Goal: Task Accomplishment & Management: Manage account settings

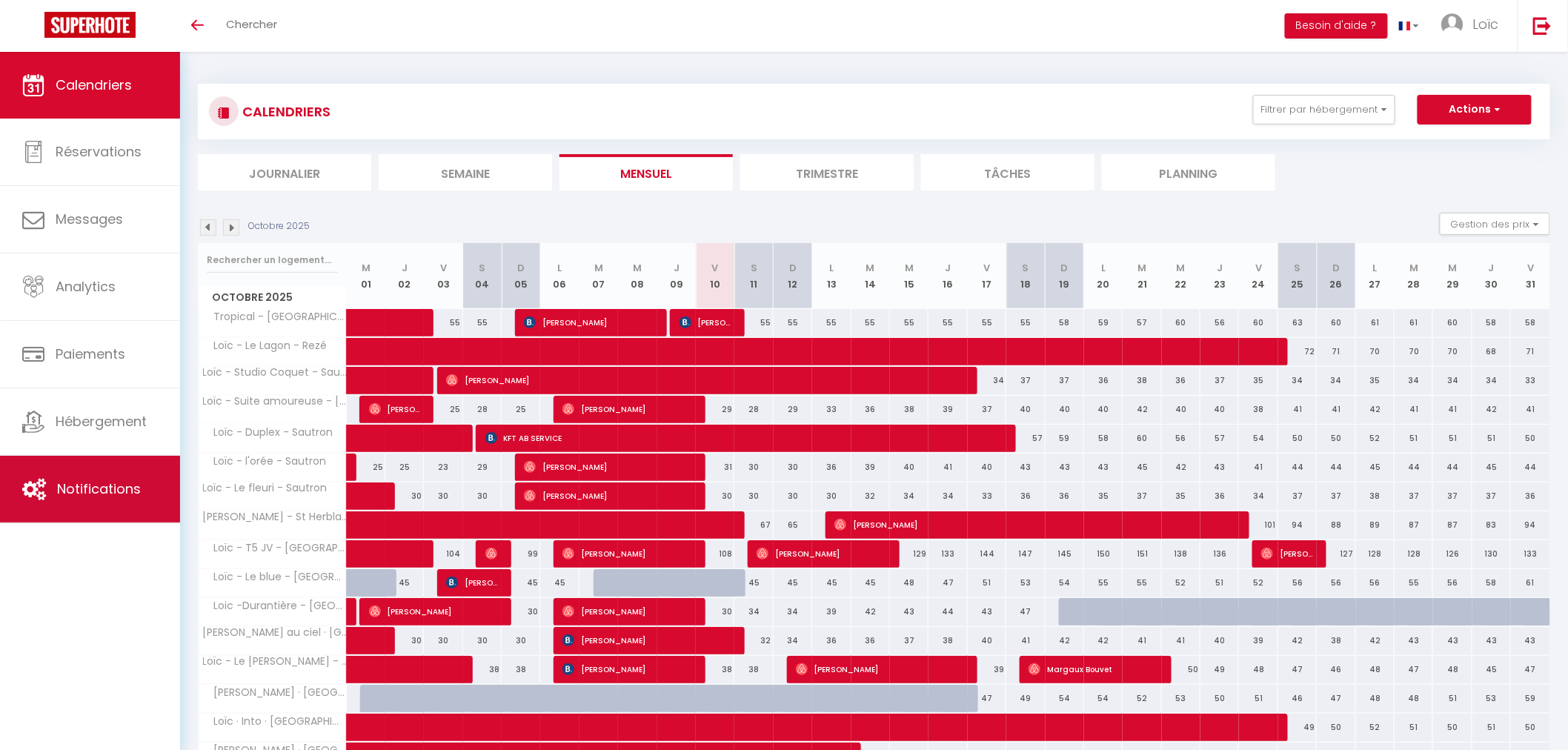
click at [106, 495] on span "Notifications" at bounding box center [99, 489] width 84 height 19
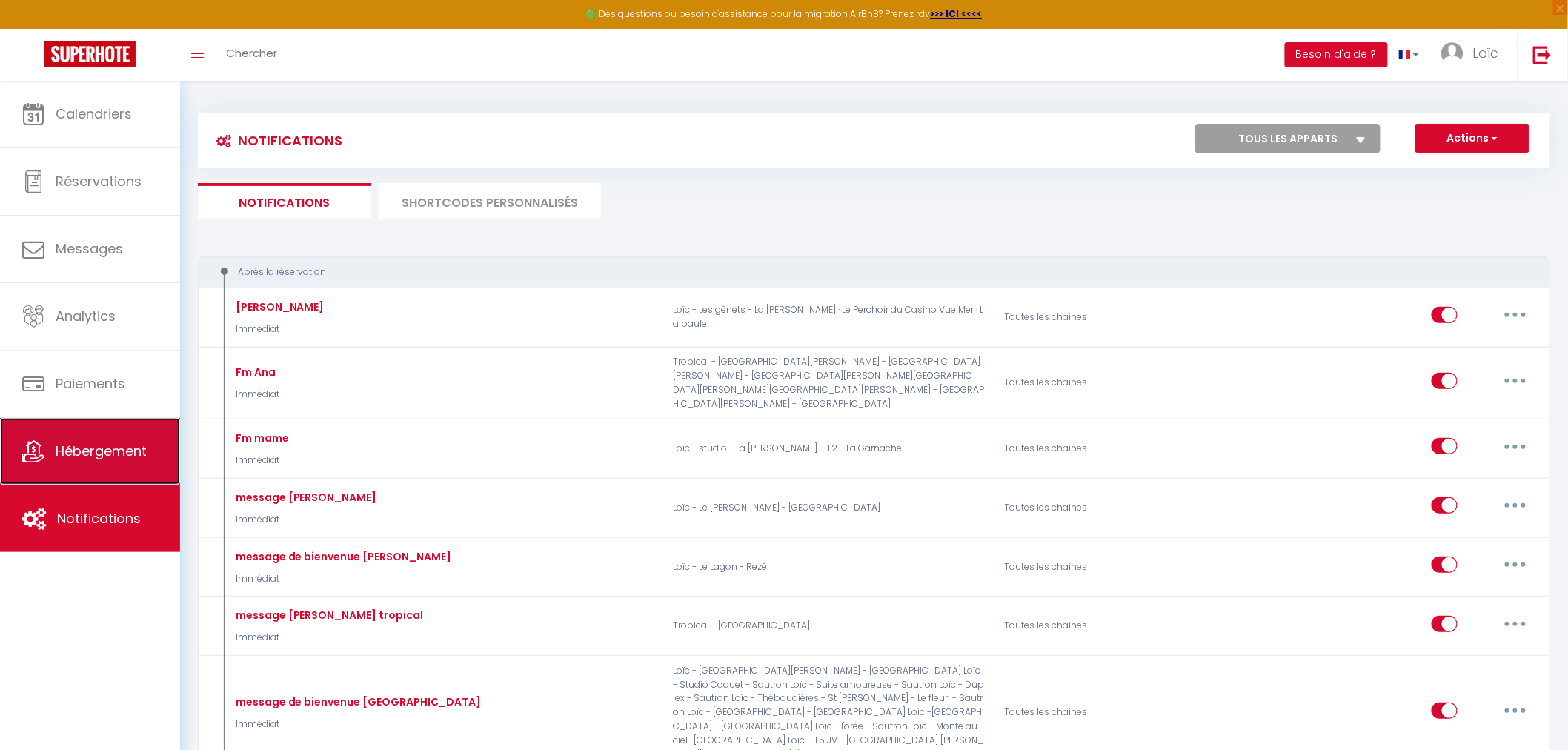
click at [117, 460] on span "Hébergement" at bounding box center [100, 451] width 91 height 19
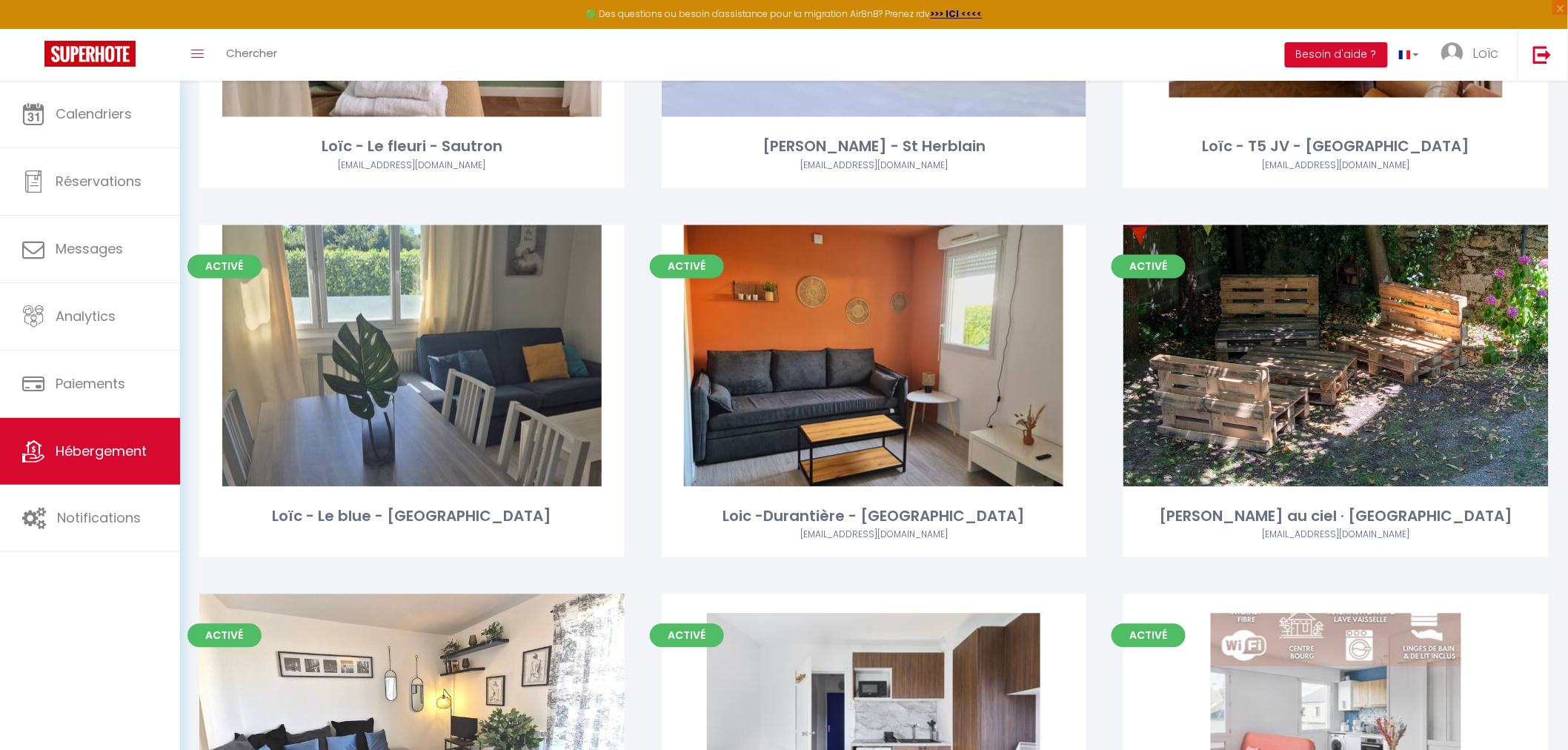
scroll to position [1400, 0]
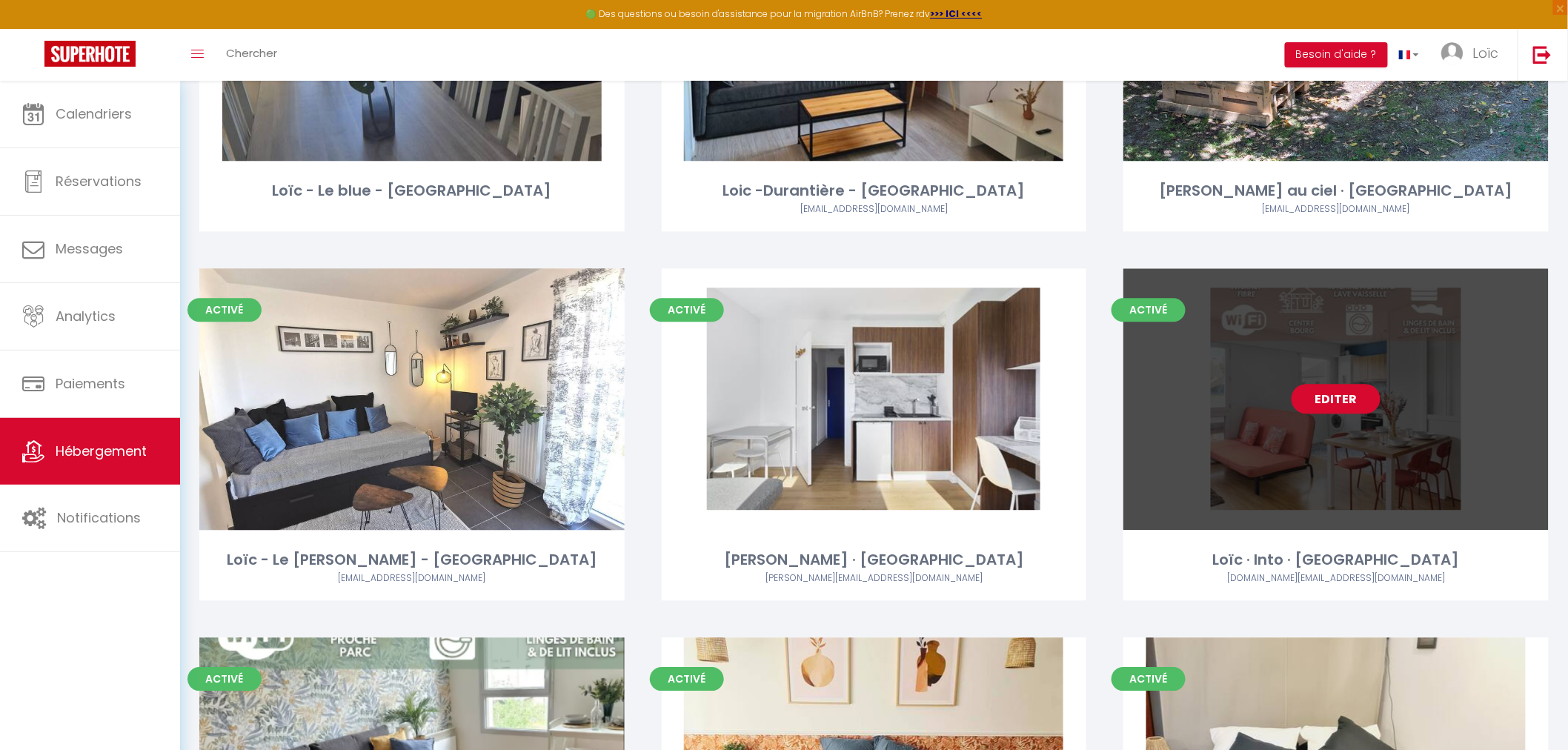
click at [1338, 401] on link "Editer" at bounding box center [1336, 399] width 89 height 30
click at [1338, 396] on link "Editer" at bounding box center [1336, 399] width 89 height 30
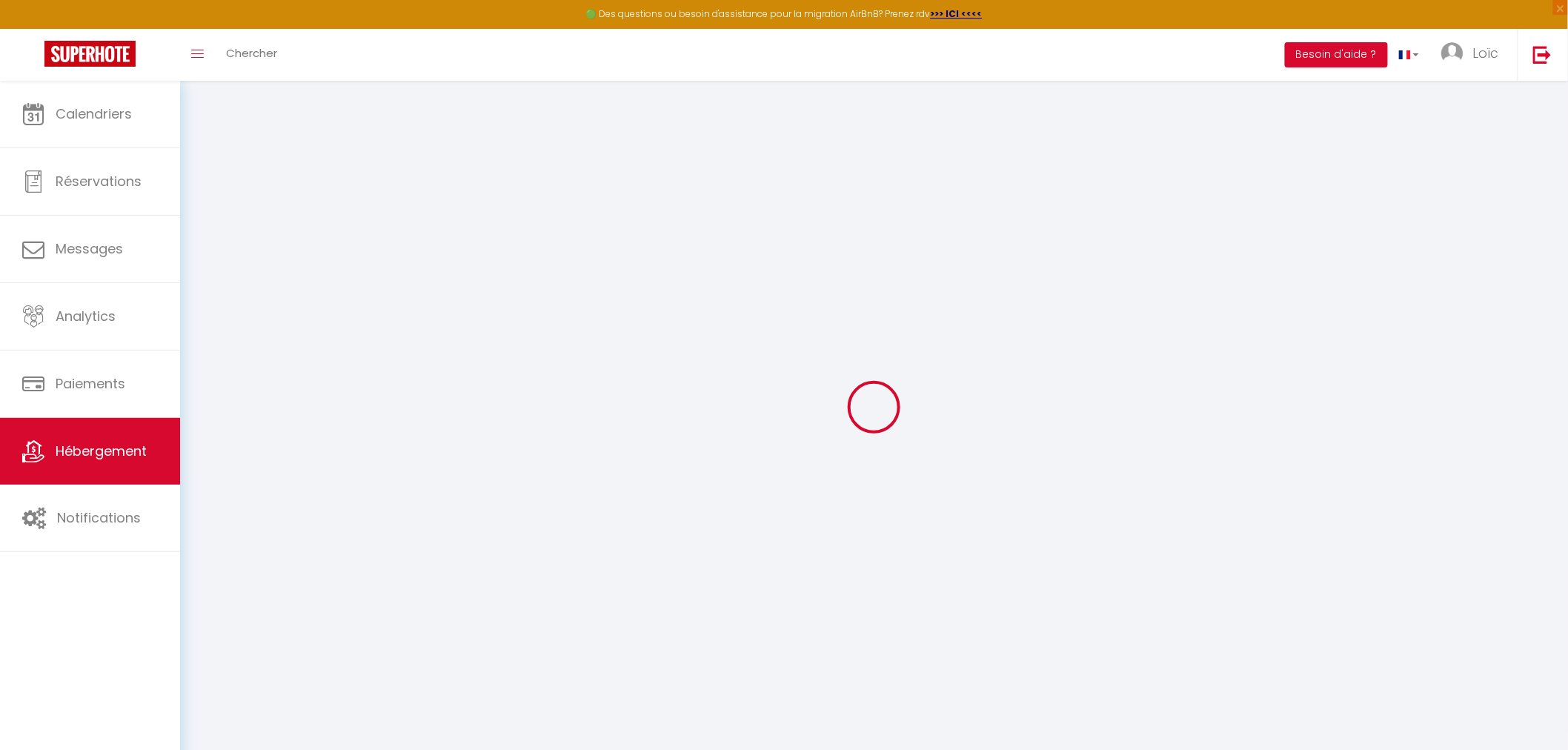
select select
select select "+ 23 %"
checkbox input "false"
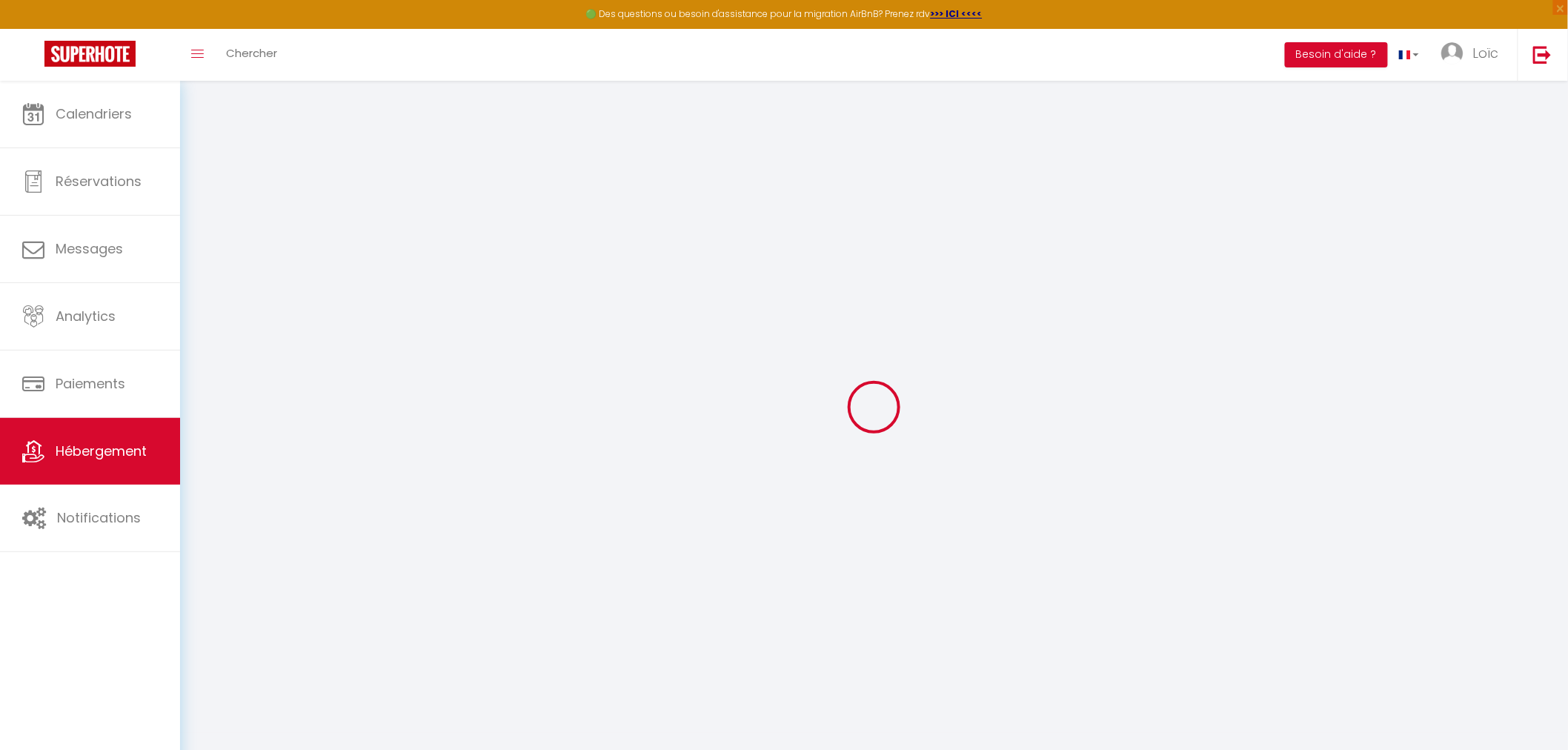
checkbox input "true"
checkbox input "false"
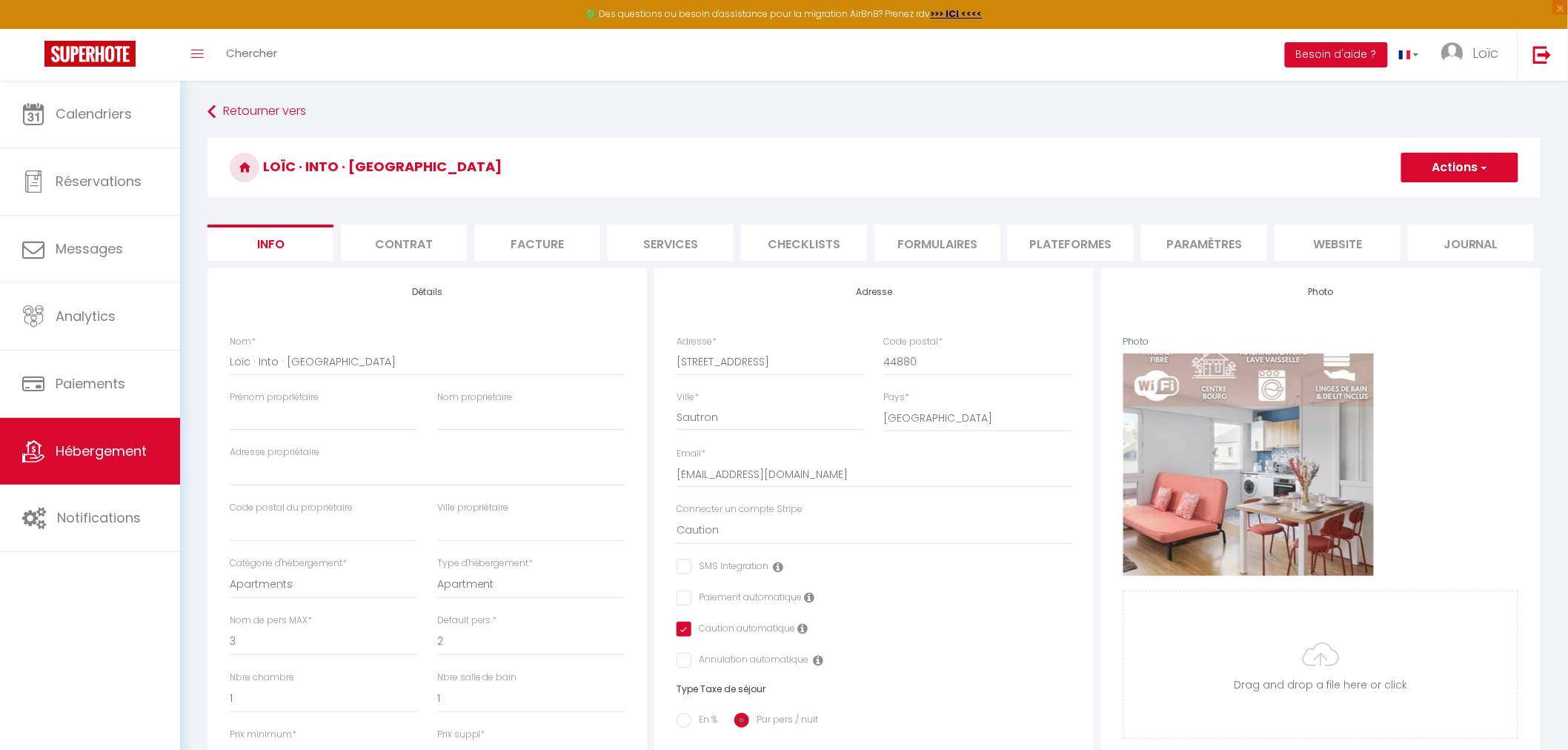
checkbox input "false"
checkbox input "true"
checkbox input "false"
select select "22385-1371241332070243724"
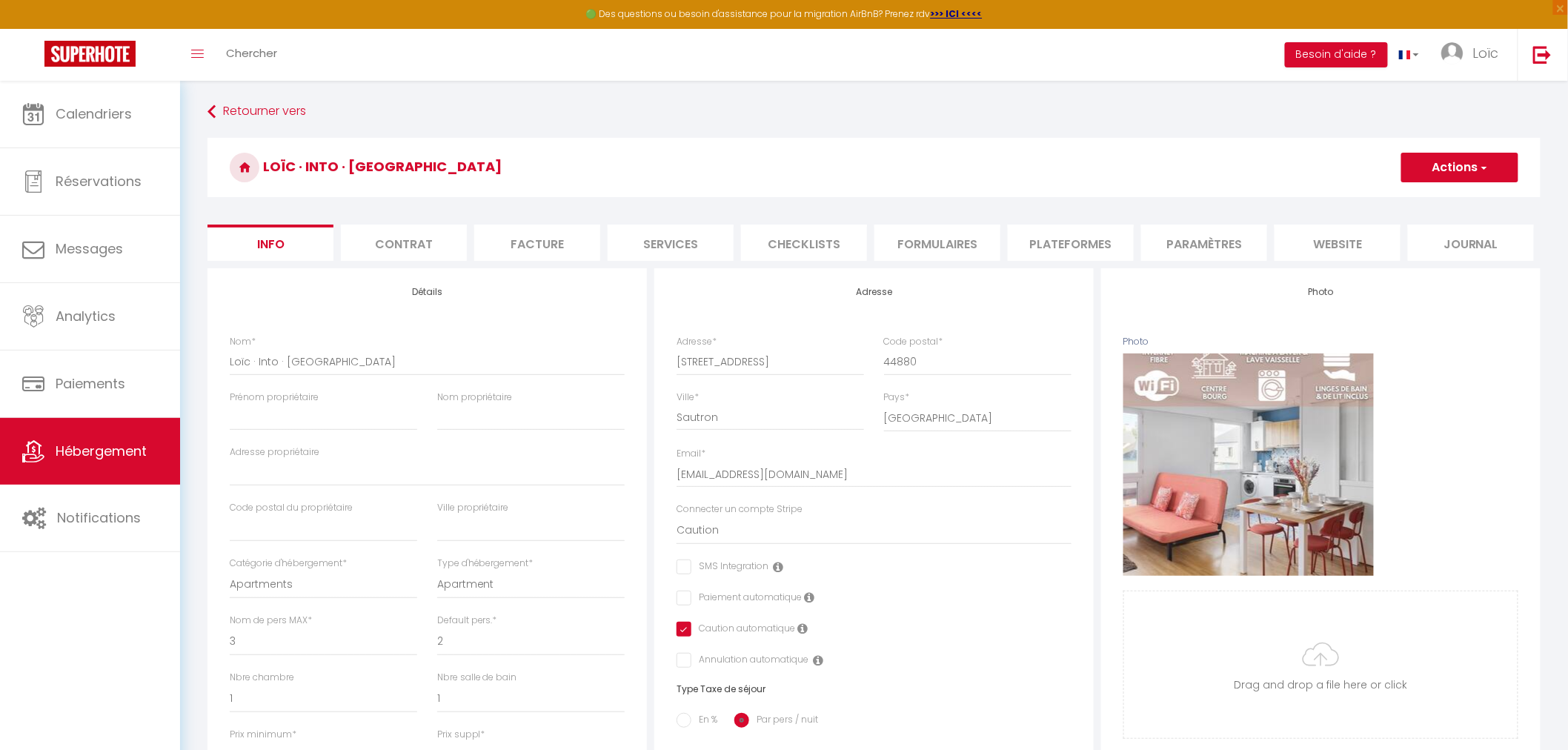
click at [439, 235] on li "Contrat" at bounding box center [404, 242] width 126 height 37
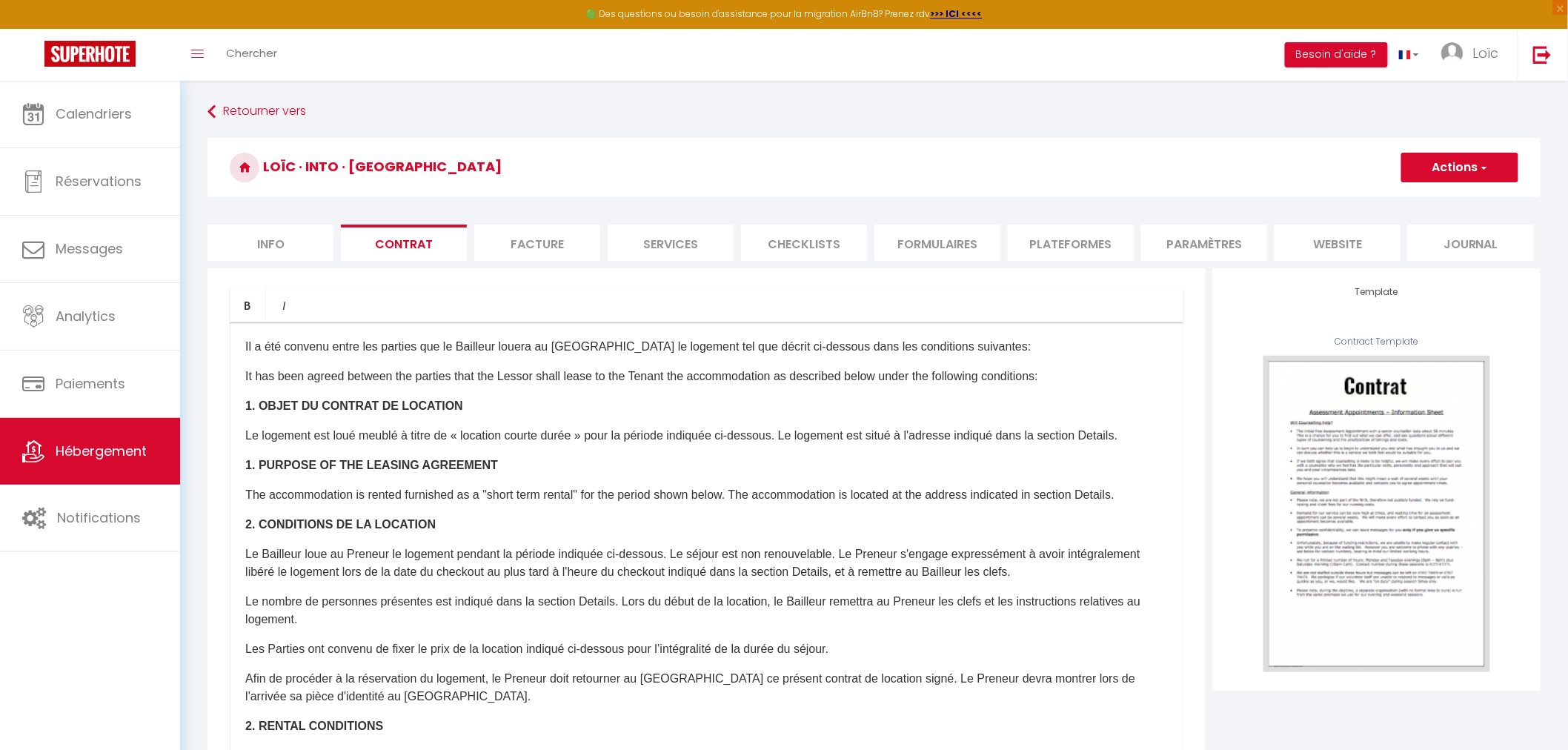
click at [499, 233] on li "Facture" at bounding box center [537, 242] width 126 height 37
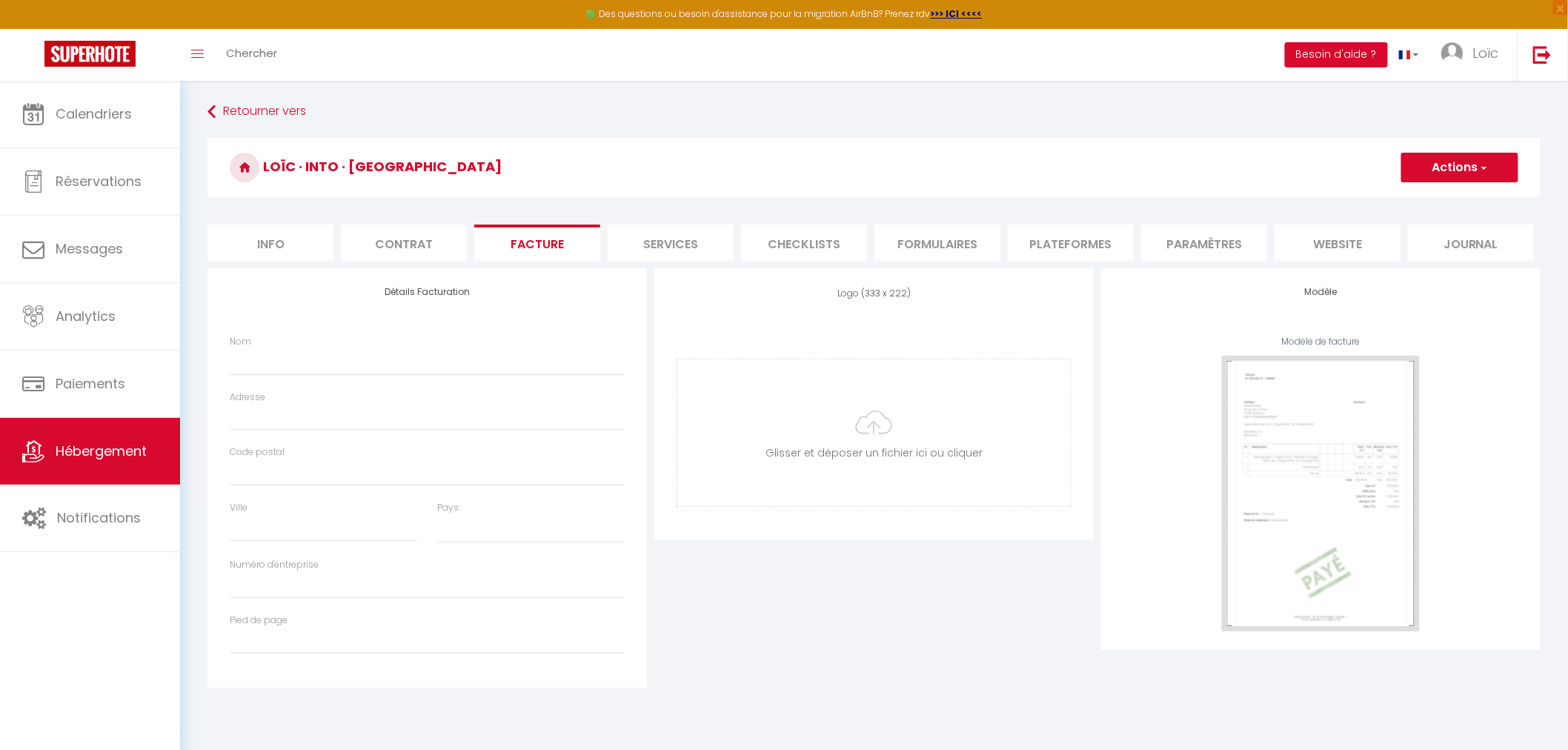
select select
click at [635, 241] on li "Services" at bounding box center [671, 242] width 126 height 37
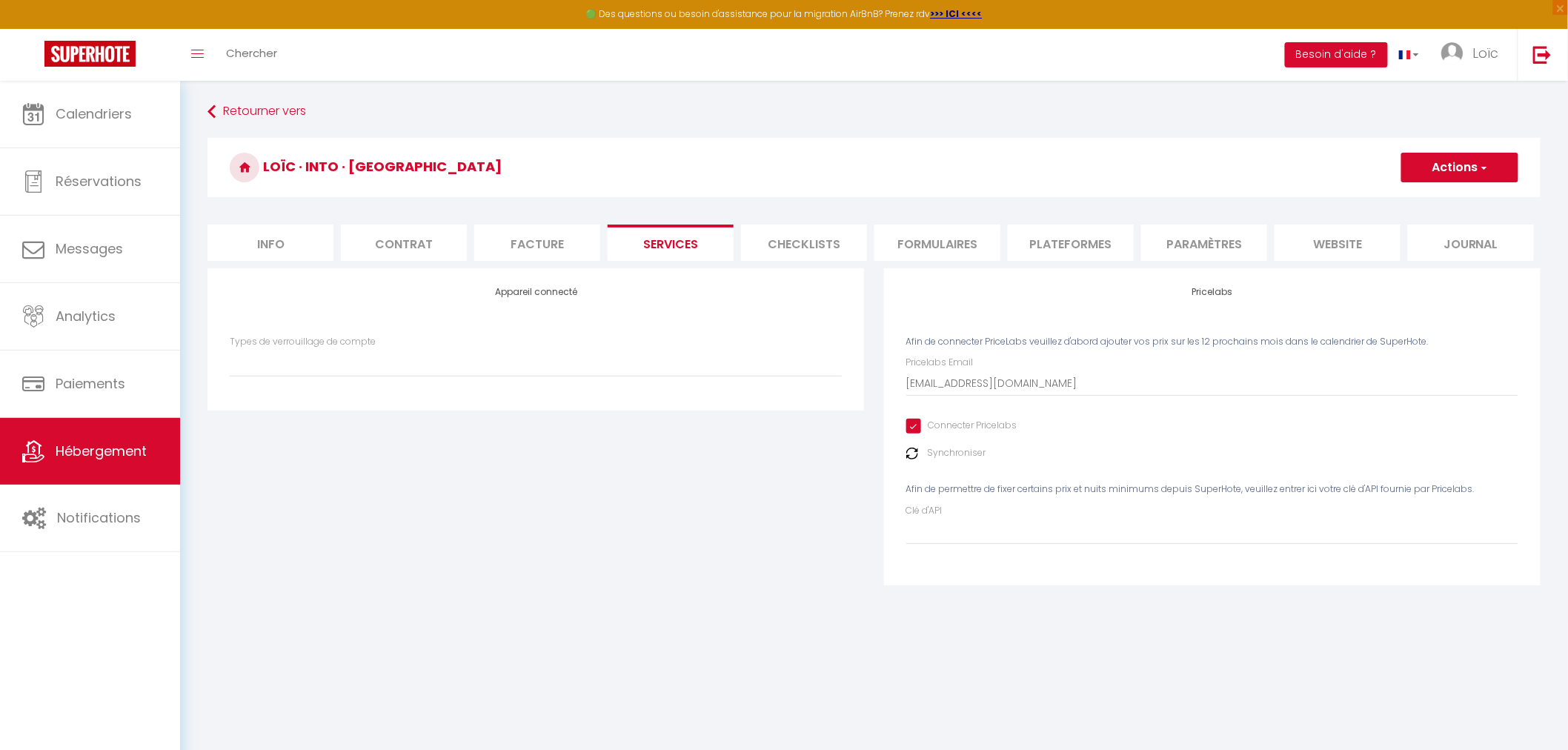
select select
select select "EUR"
click at [801, 241] on li "Checklists" at bounding box center [804, 242] width 126 height 37
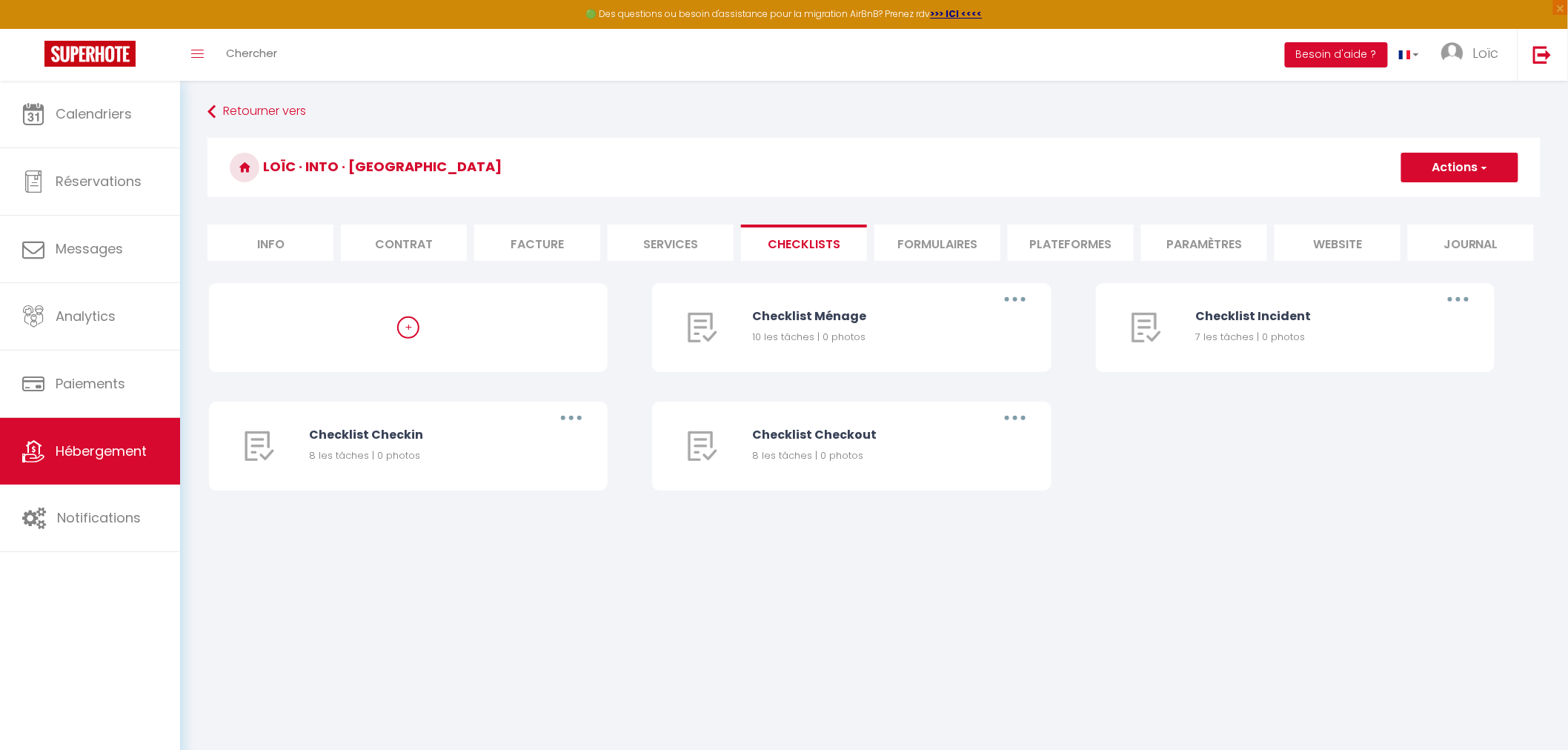
click at [902, 243] on li "Formulaires" at bounding box center [937, 242] width 126 height 37
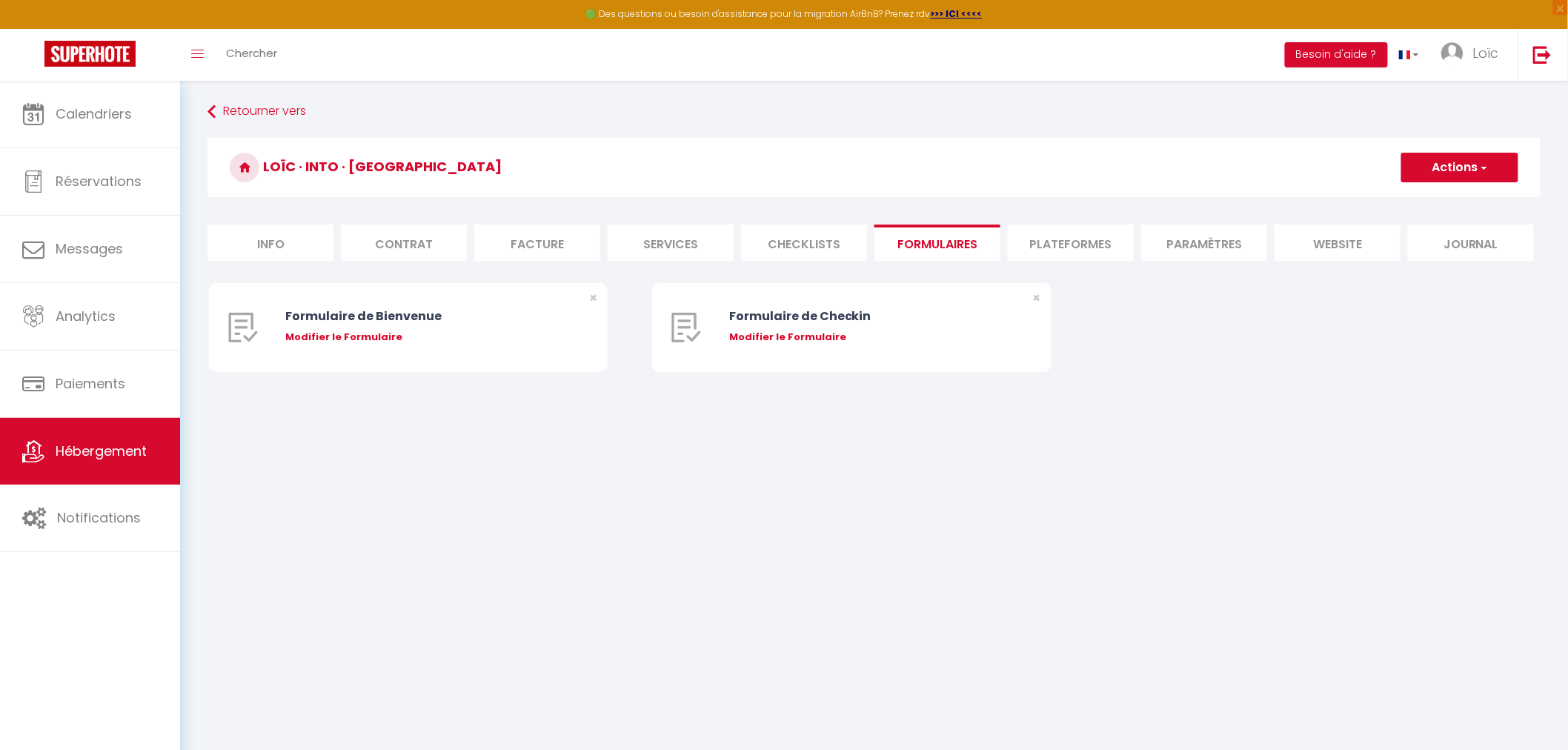
drag, startPoint x: 1043, startPoint y: 246, endPoint x: 1056, endPoint y: 248, distance: 13.2
click at [1048, 247] on li "Plateformes" at bounding box center [1071, 242] width 126 height 37
select select
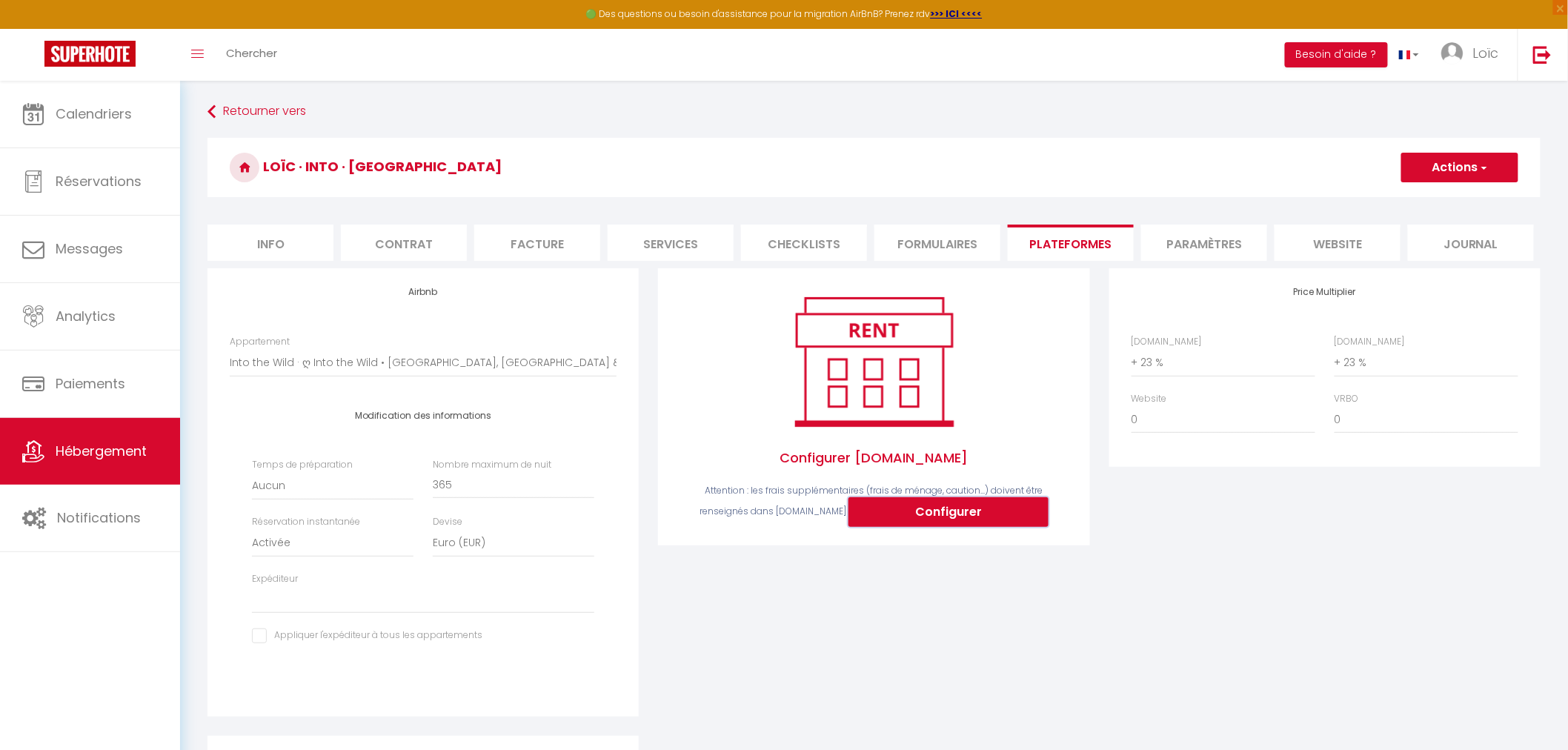
click at [1000, 517] on button "Configurer" at bounding box center [948, 512] width 200 height 30
select select
type input "[EMAIL_ADDRESS][DOMAIN_NAME]"
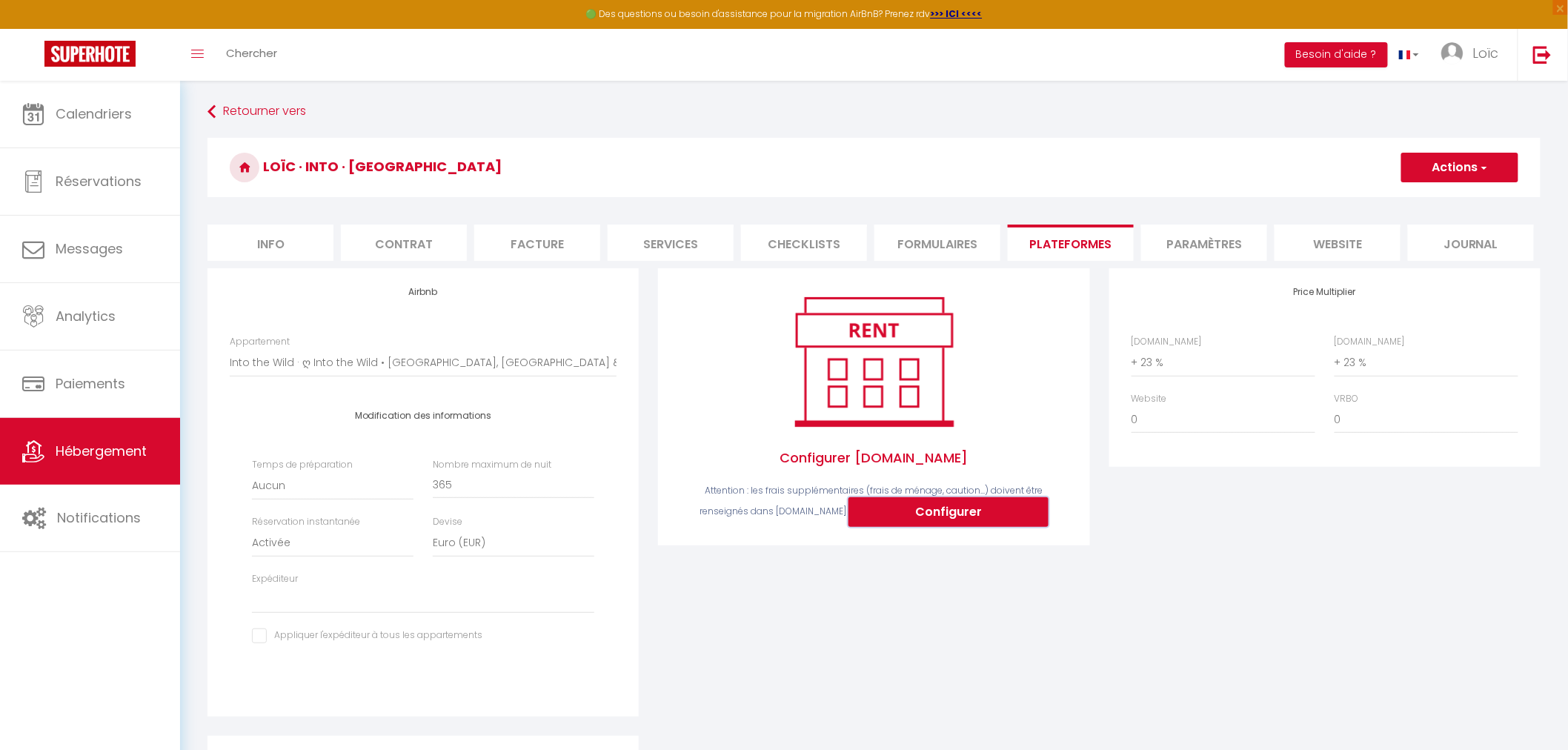
type input "[EMAIL_ADDRESS][DOMAIN_NAME]"
select select
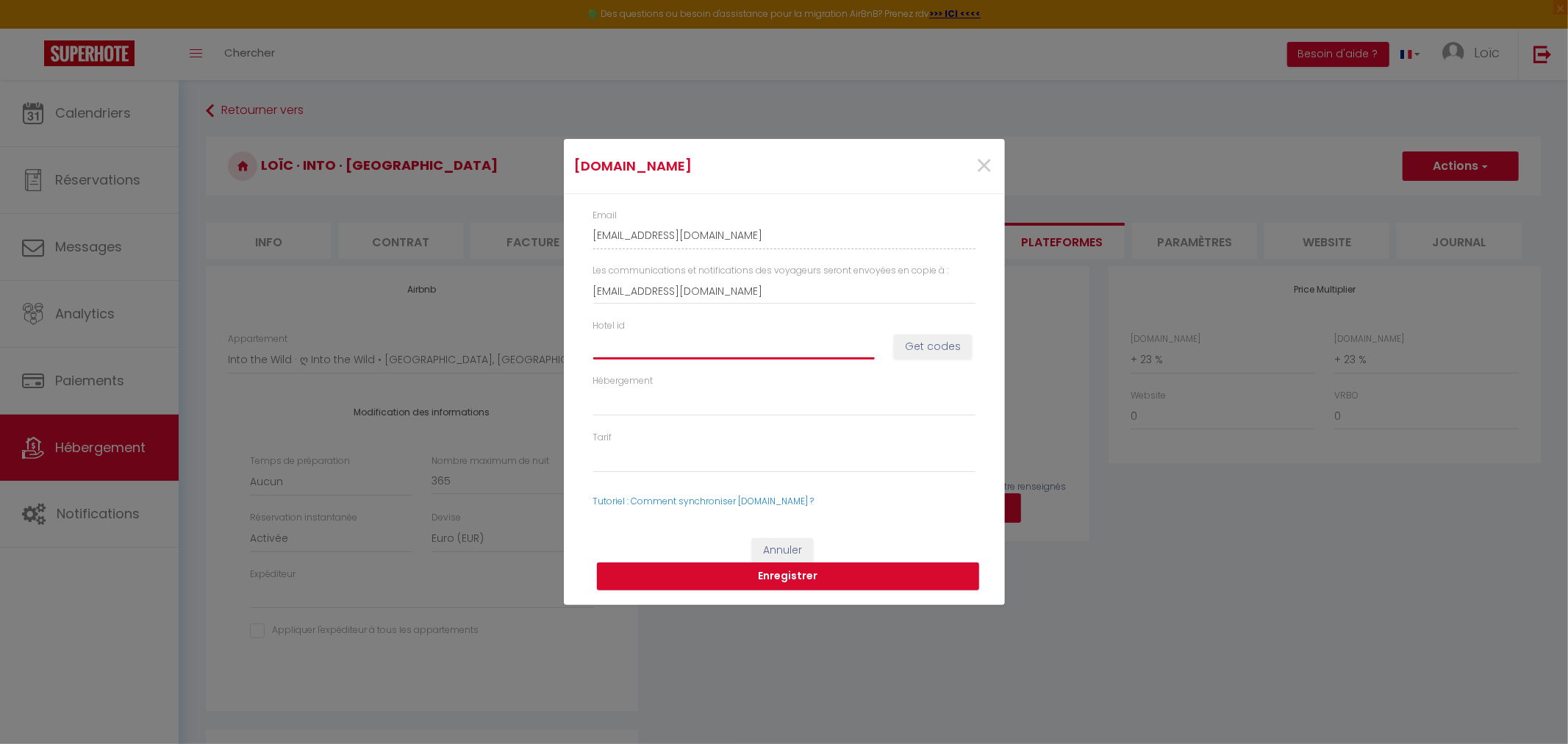
click at [704, 340] on input "Hotel id" at bounding box center [734, 346] width 282 height 26
paste input "13751485"
type input "13751485"
select select
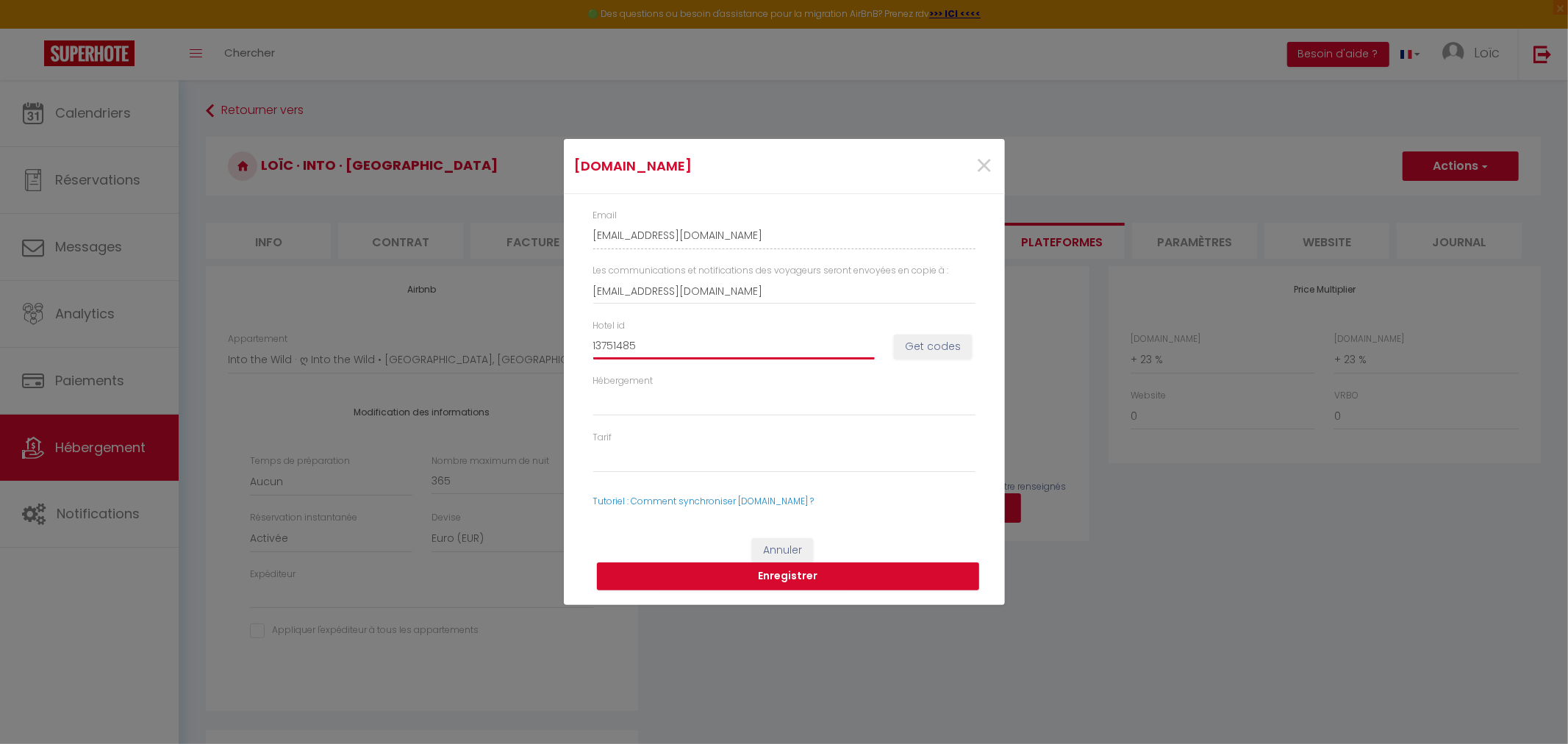
select select
type input "13751485"
click at [748, 412] on select "Hébergement" at bounding box center [784, 403] width 382 height 28
click at [747, 402] on select "Hébergement" at bounding box center [784, 403] width 382 height 28
click at [759, 399] on select "Hébergement" at bounding box center [784, 403] width 382 height 28
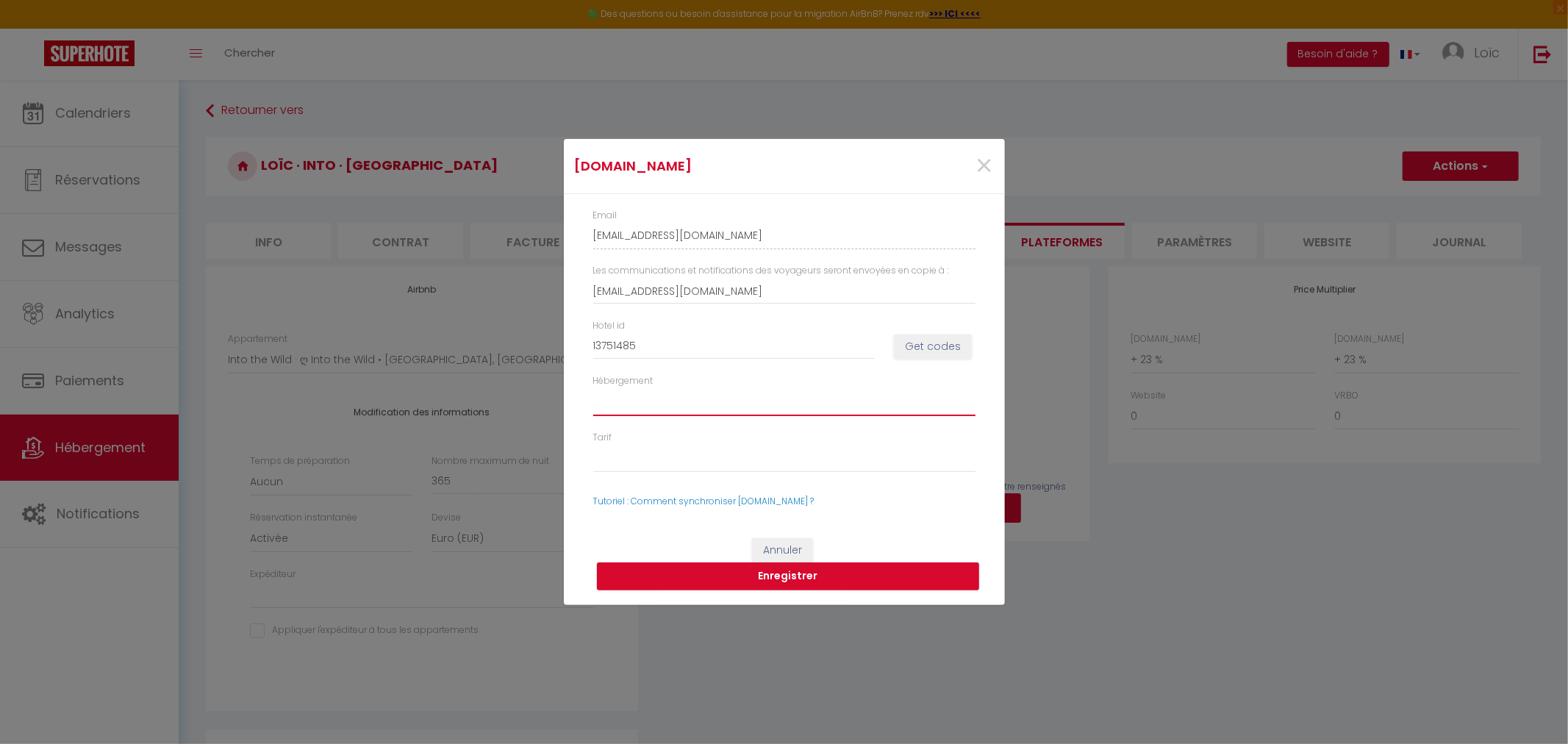
click at [755, 405] on select "Hébergement" at bounding box center [784, 403] width 382 height 28
click at [955, 349] on button "Get codes" at bounding box center [932, 347] width 78 height 25
select select
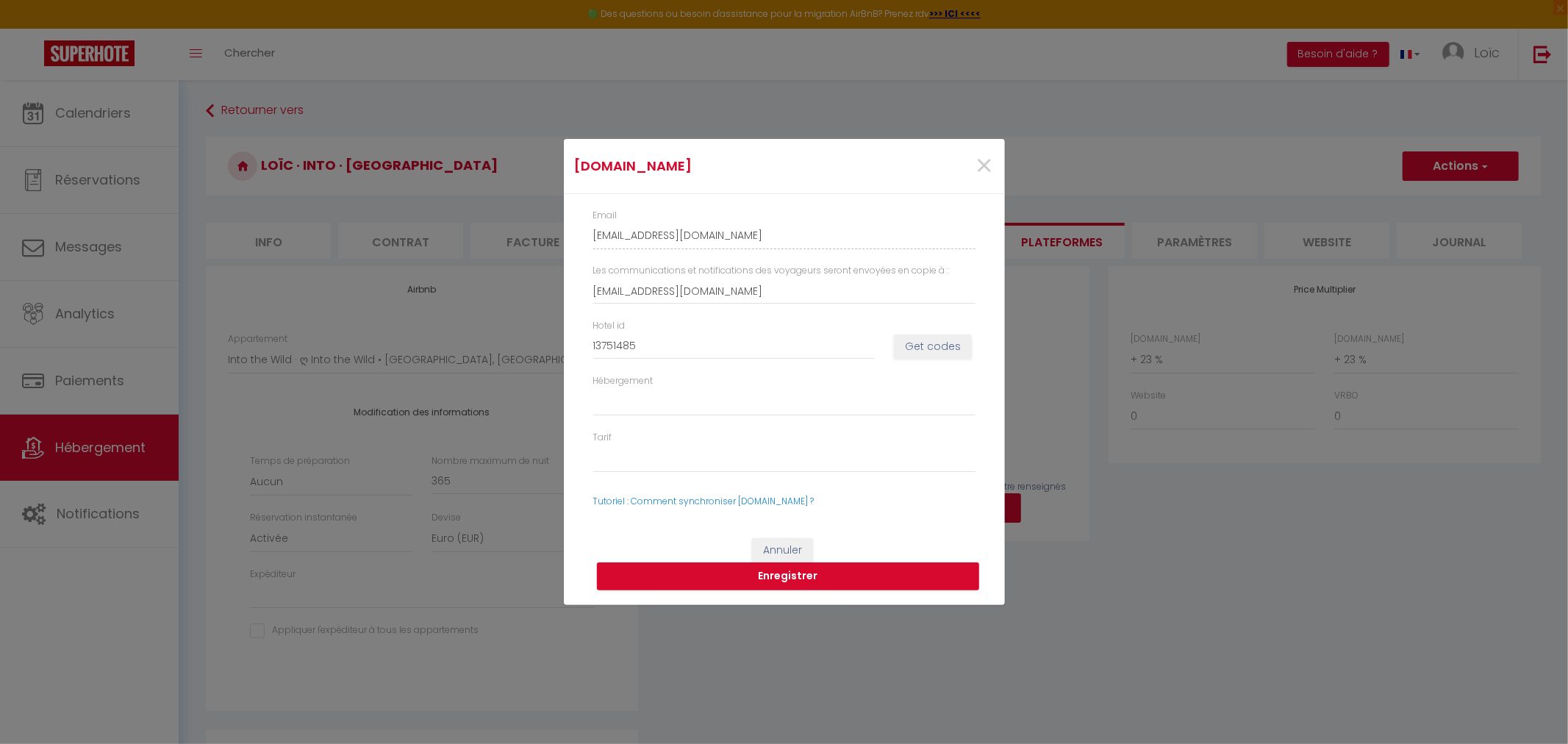
select select
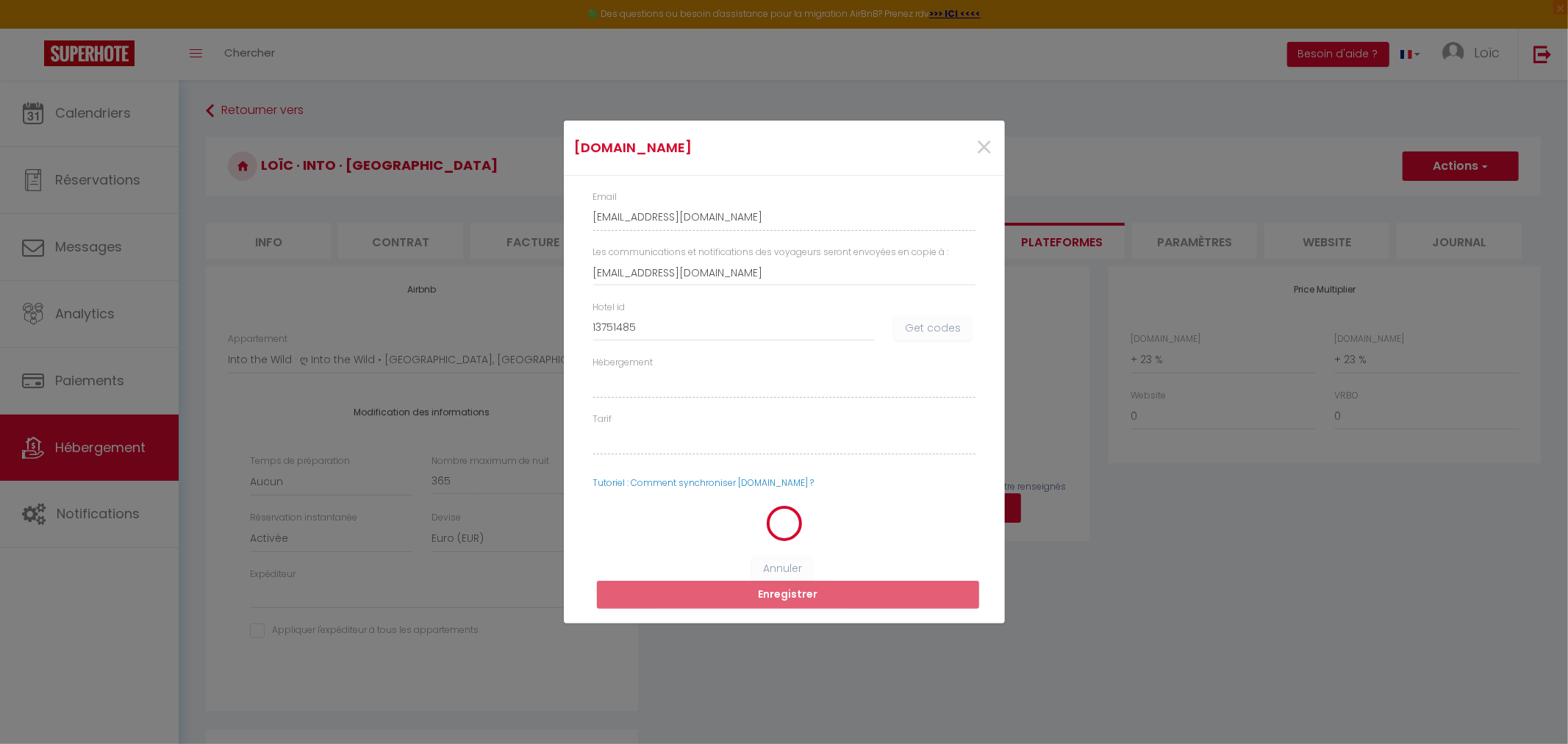
select select
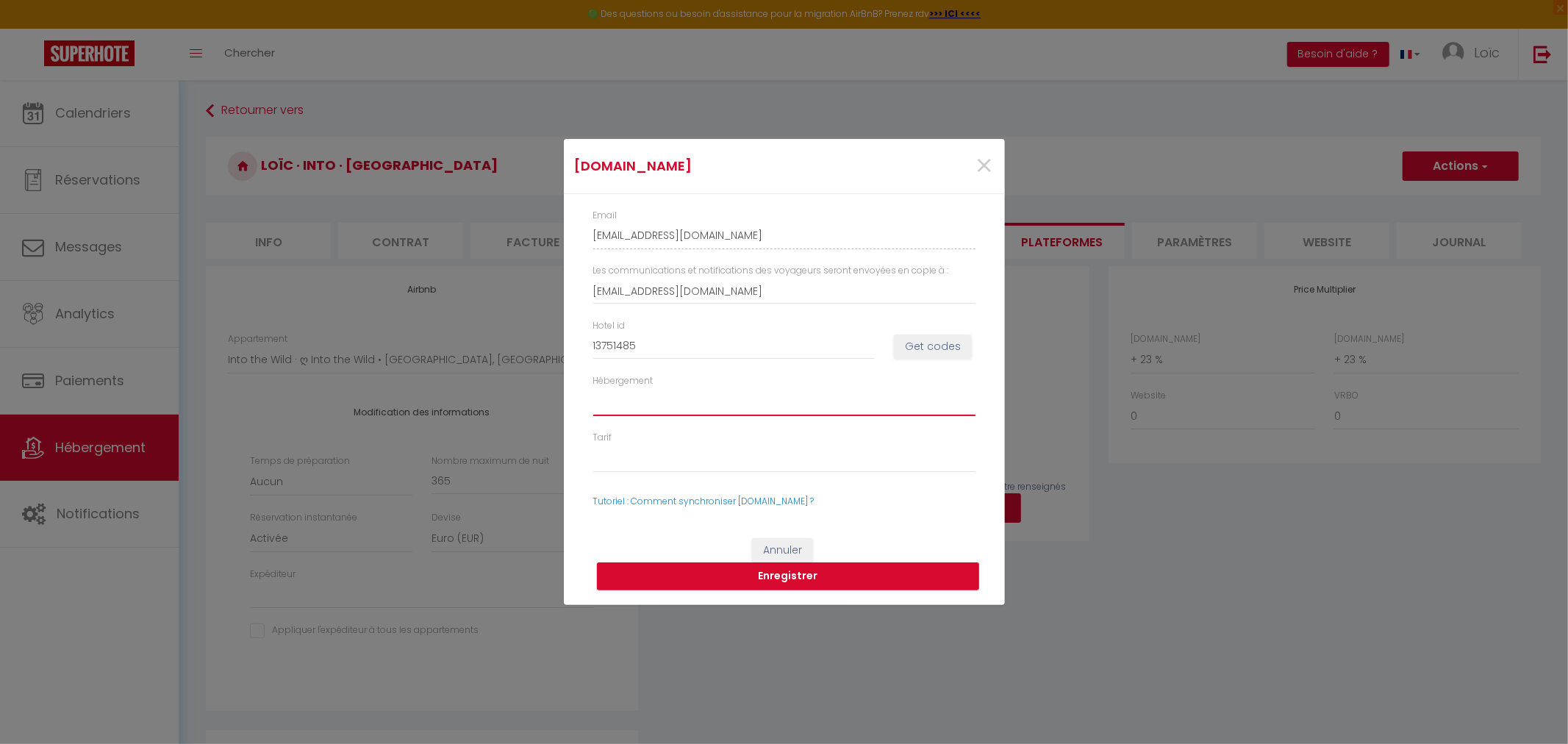
click at [736, 397] on select "Hébergement" at bounding box center [784, 403] width 382 height 28
click at [914, 344] on button "Get codes" at bounding box center [932, 347] width 78 height 25
select select
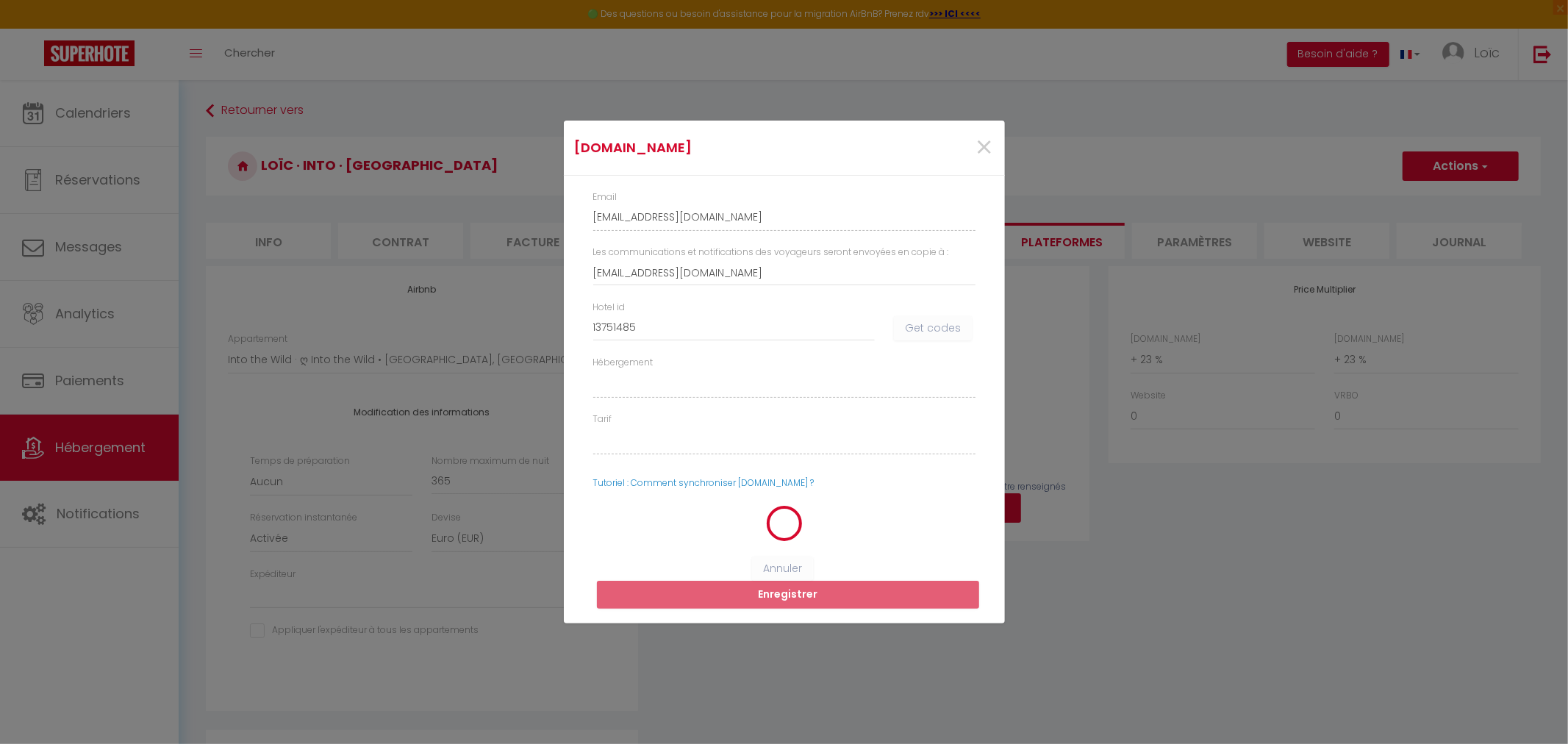
select select
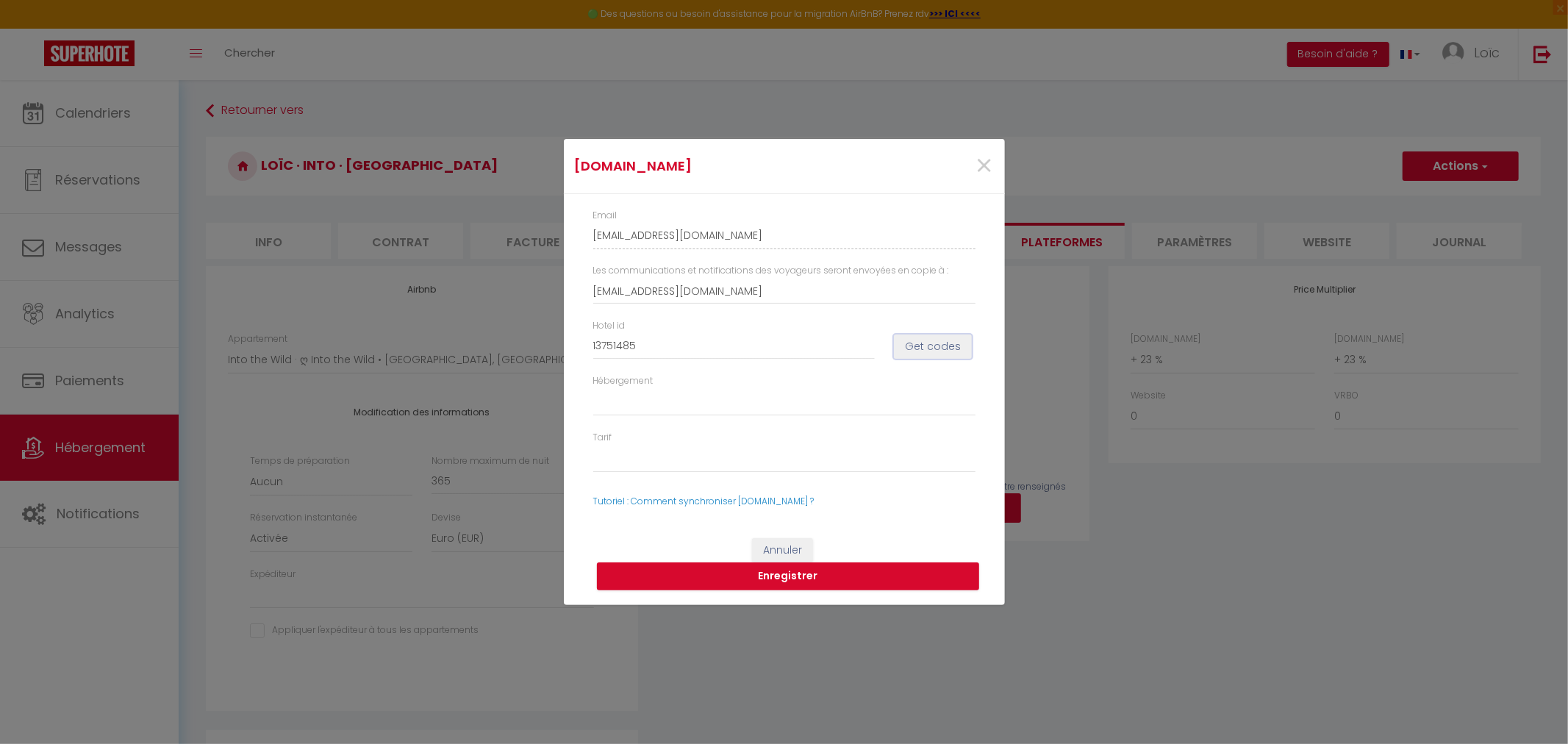
click at [915, 344] on button "Get codes" at bounding box center [932, 347] width 78 height 25
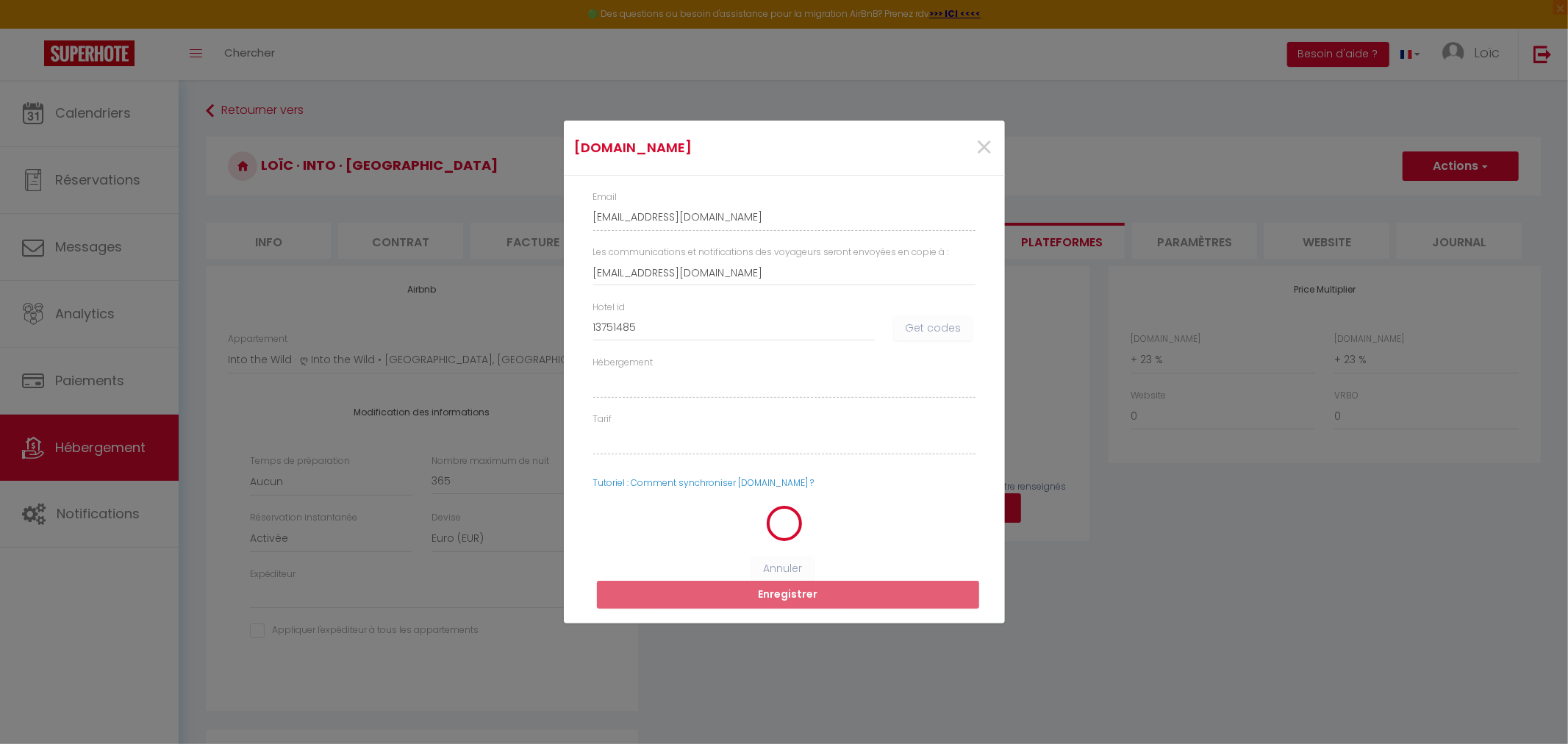
select select
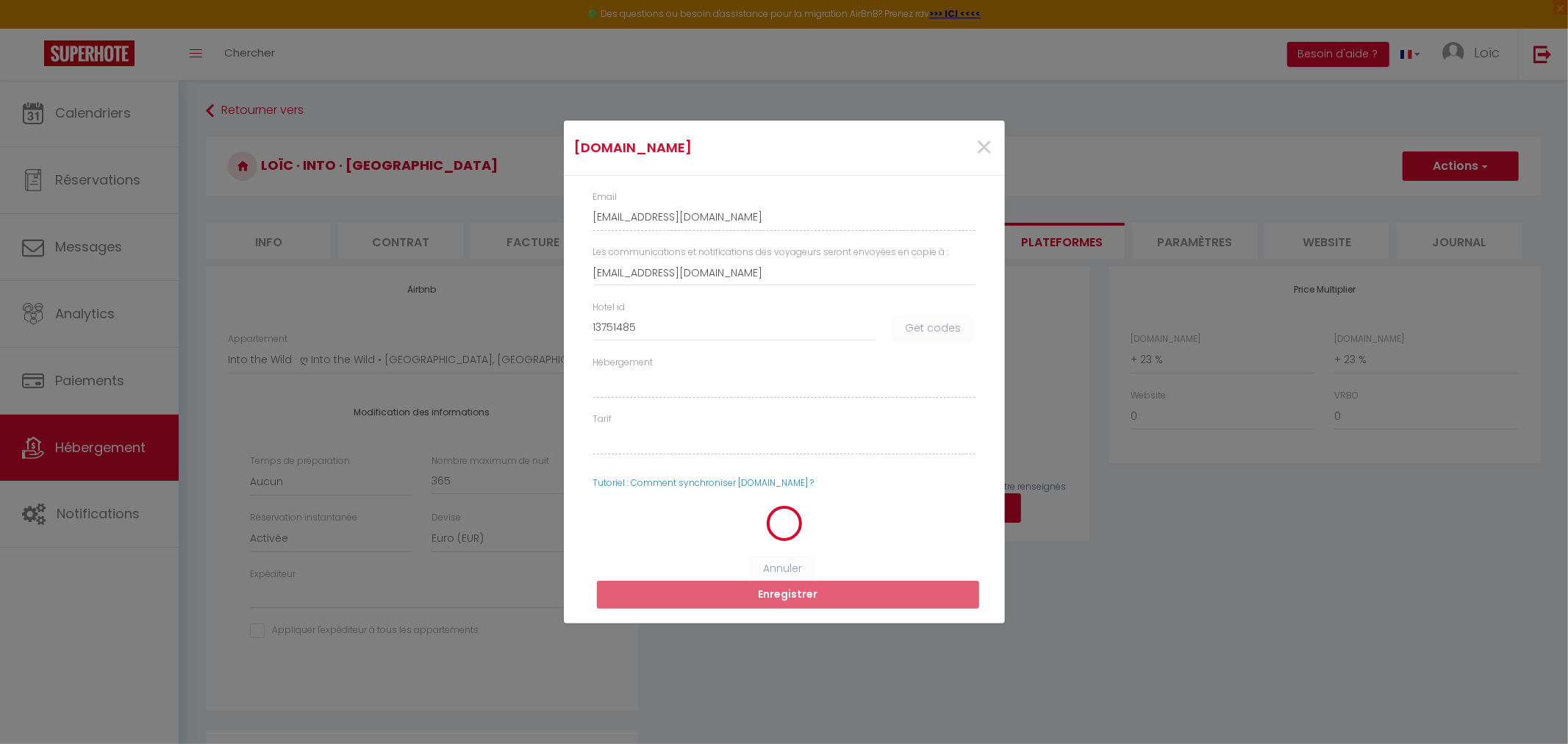
select select
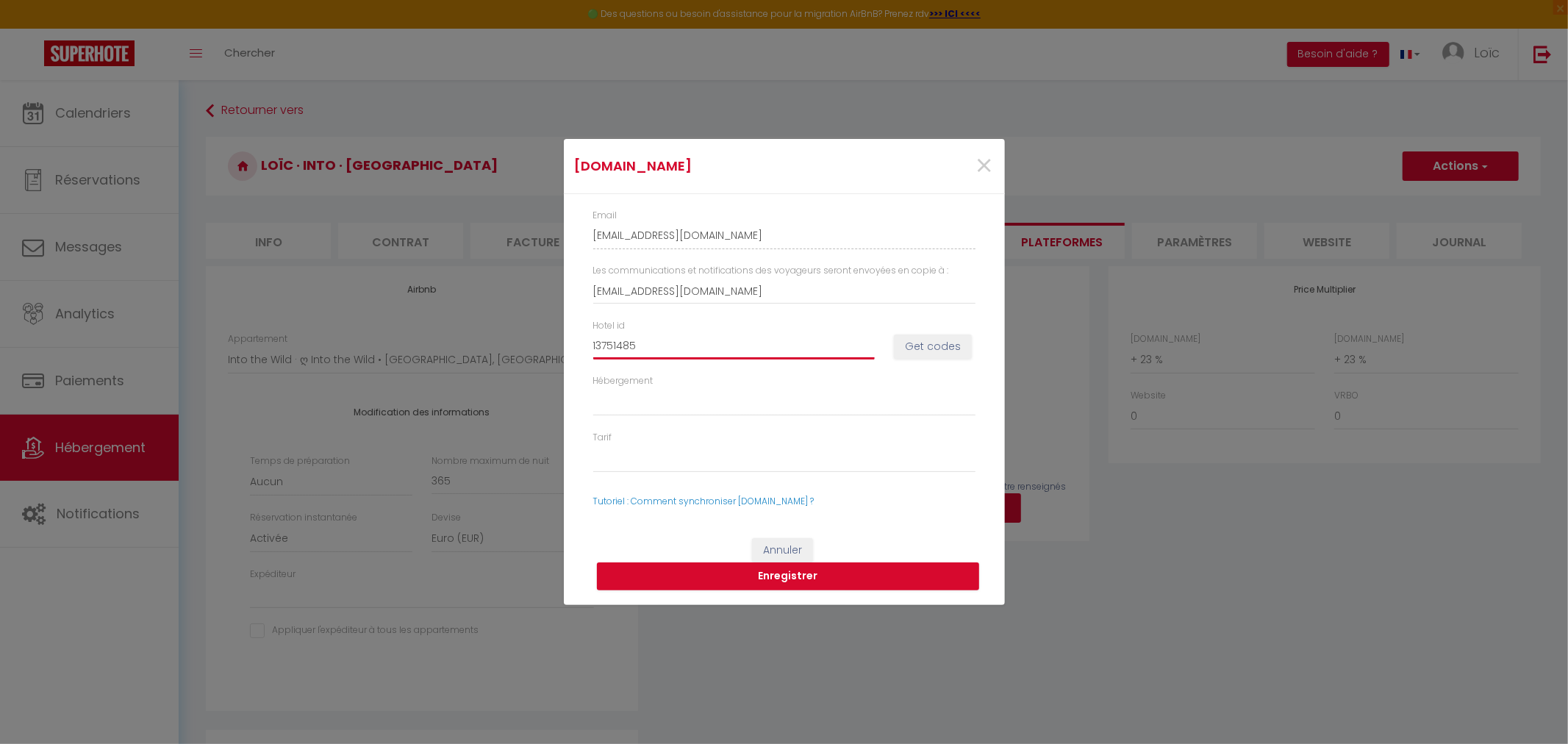
drag, startPoint x: 671, startPoint y: 351, endPoint x: 656, endPoint y: 347, distance: 15.5
click at [671, 350] on input "13751485" at bounding box center [734, 346] width 282 height 26
click at [656, 347] on input "13751485" at bounding box center [734, 346] width 282 height 26
click at [916, 355] on button "Get codes" at bounding box center [932, 347] width 78 height 25
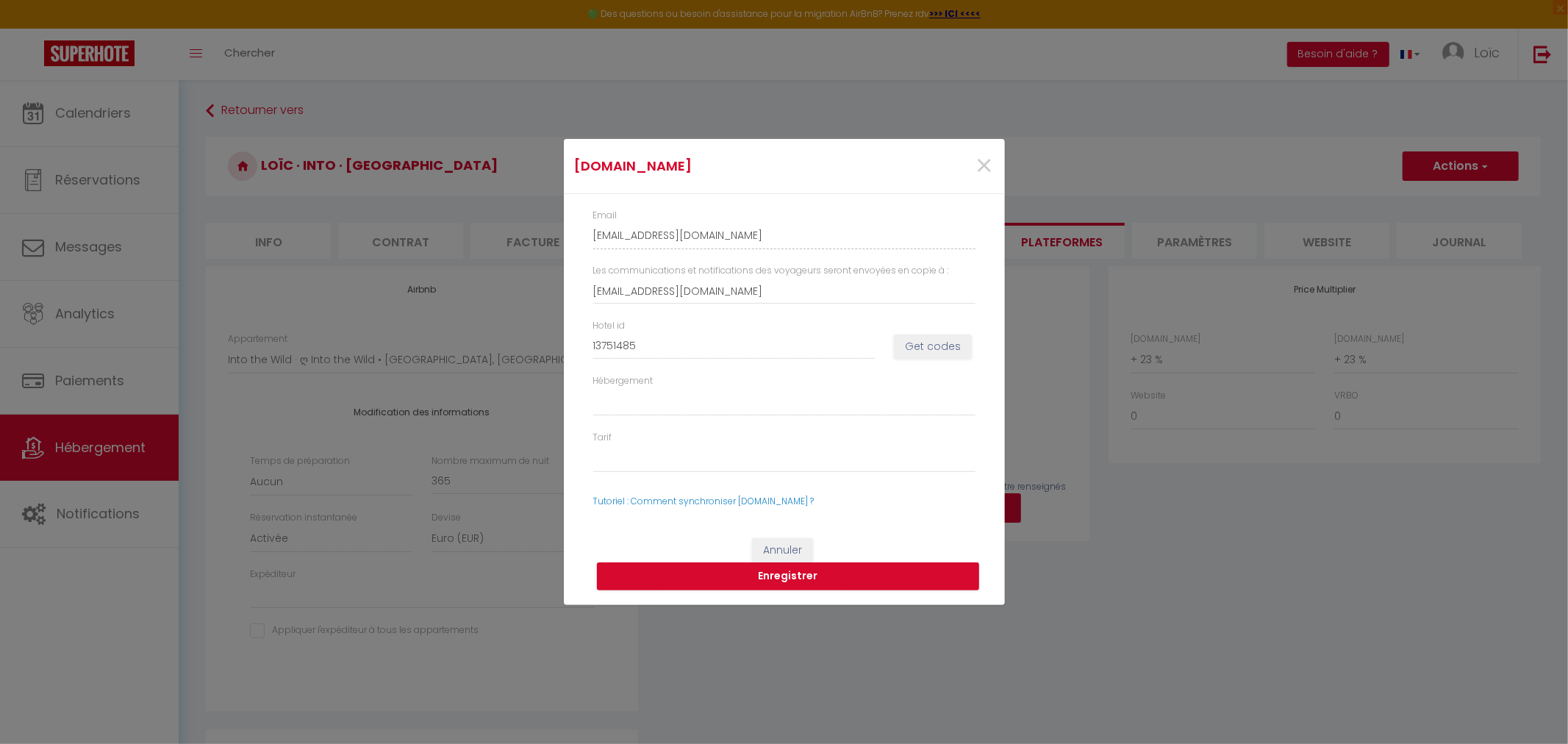
select select
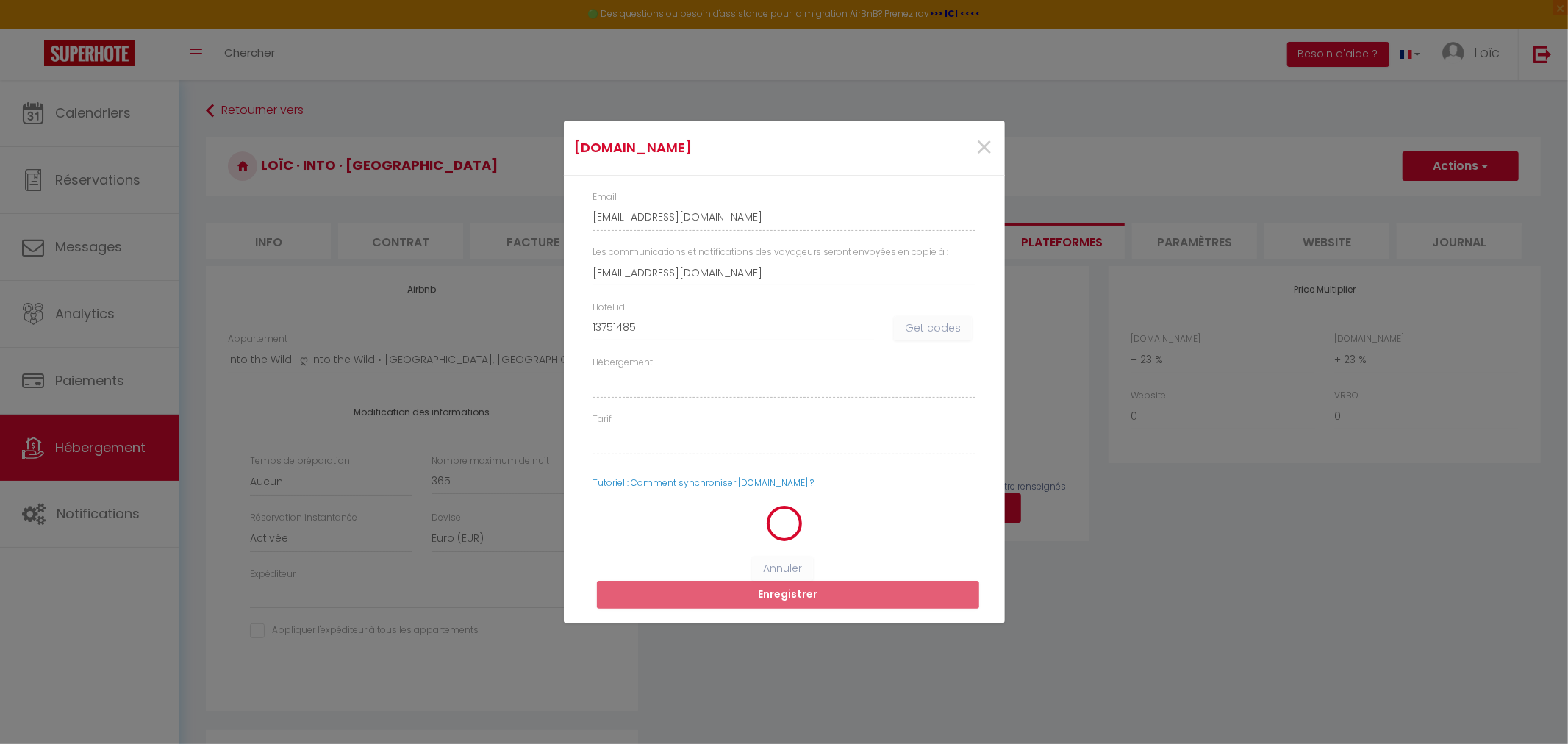
select select
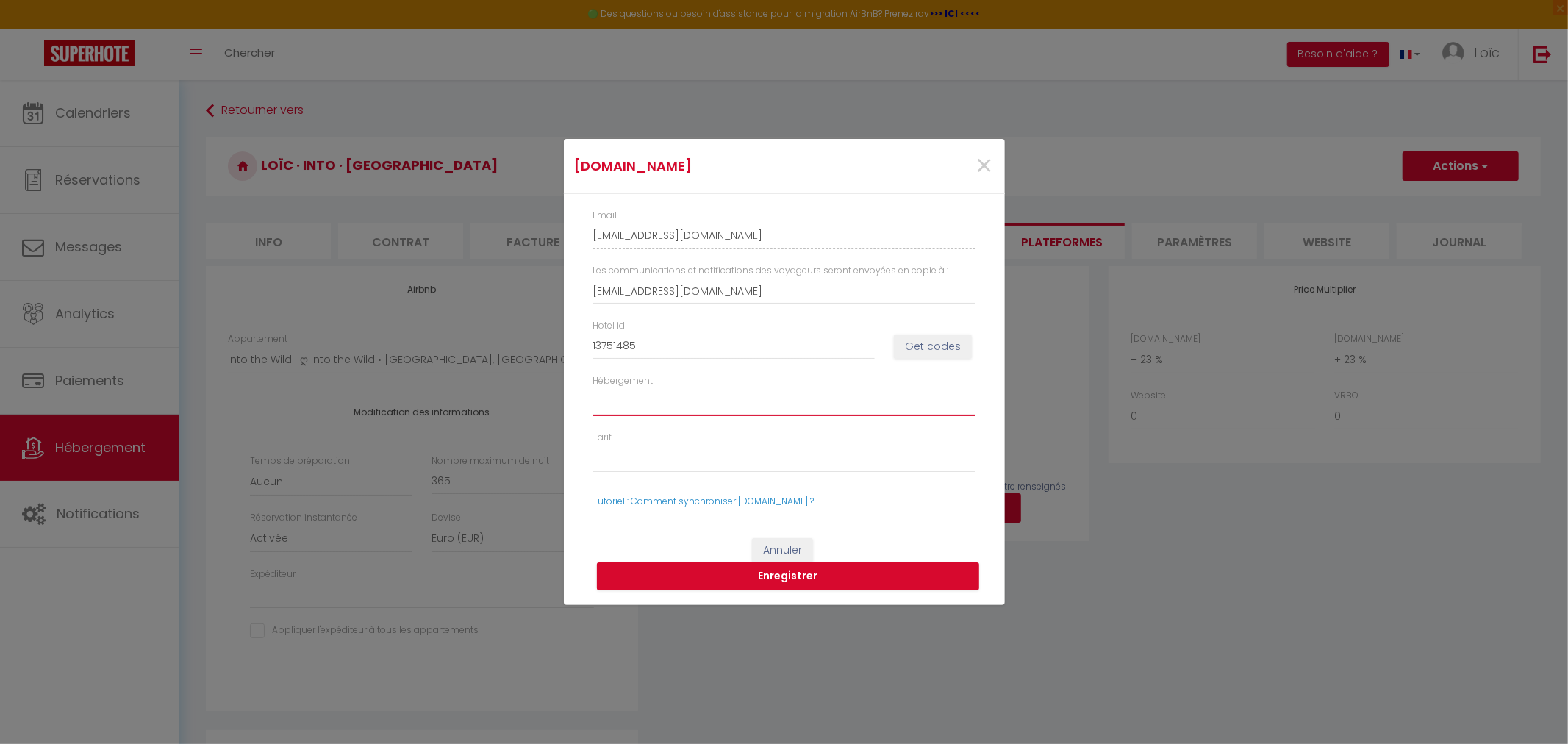
click at [830, 398] on select "Hébergement" at bounding box center [784, 403] width 382 height 28
click at [747, 431] on div "Tarif" at bounding box center [784, 452] width 402 height 42
click at [716, 465] on select "Tarif" at bounding box center [784, 459] width 382 height 28
click at [689, 386] on div "Hébergement" at bounding box center [784, 396] width 402 height 42
click at [690, 406] on select "Hébergement" at bounding box center [784, 403] width 382 height 28
